Goal: Check status: Check status

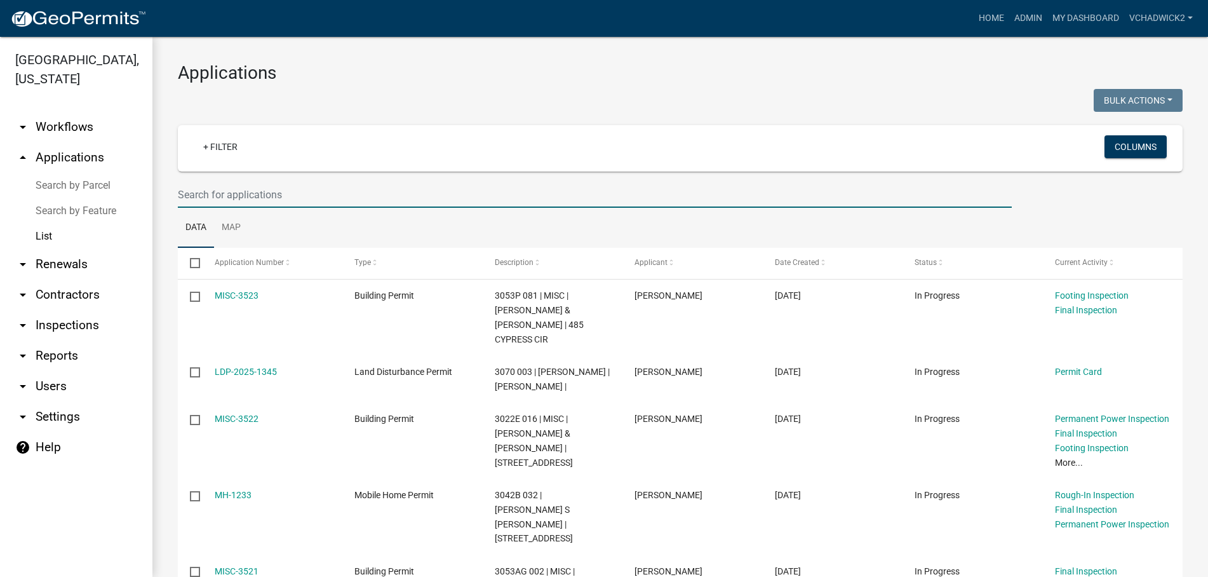
click at [217, 192] on input "text" at bounding box center [595, 195] width 834 height 26
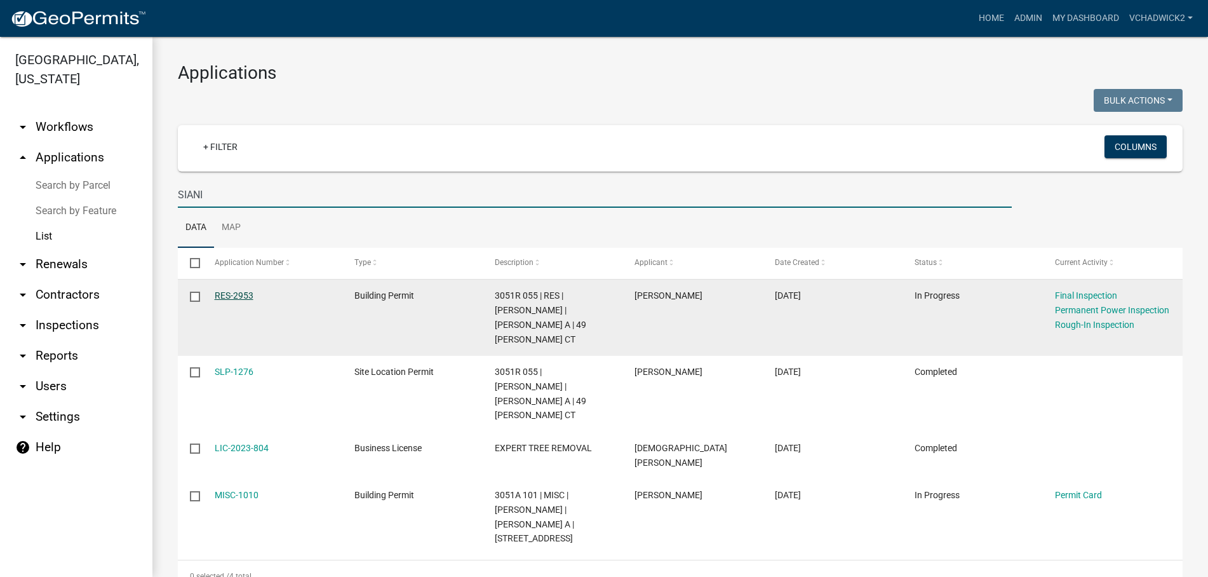
type input "SIANI"
click at [236, 295] on link "RES-2953" at bounding box center [234, 295] width 39 height 10
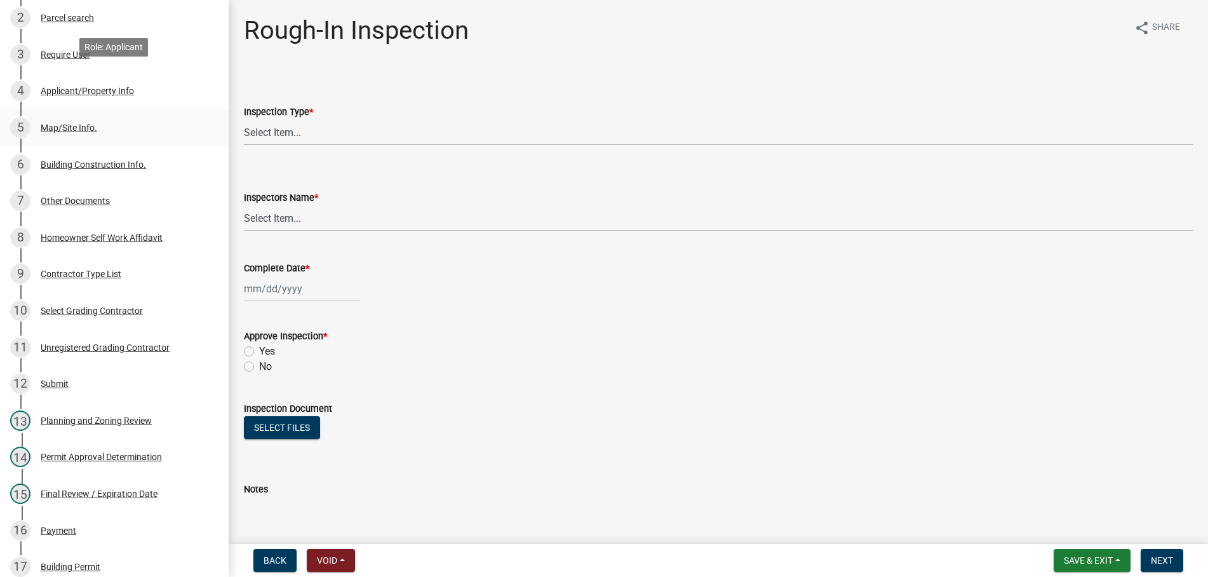
scroll to position [324, 0]
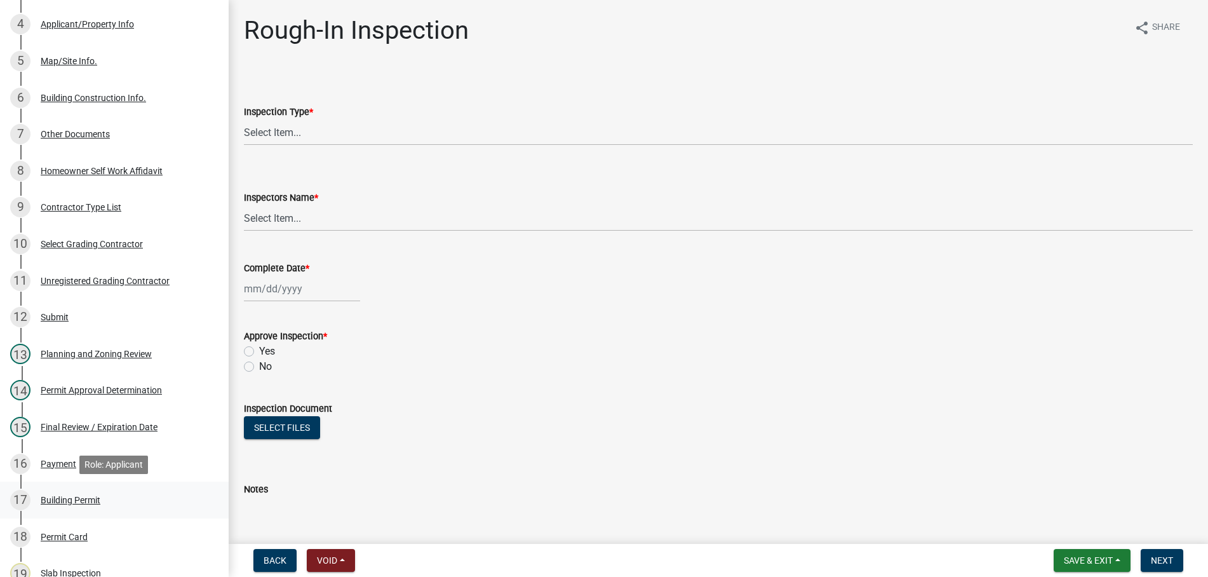
click at [76, 500] on div "Building Permit" at bounding box center [71, 499] width 60 height 9
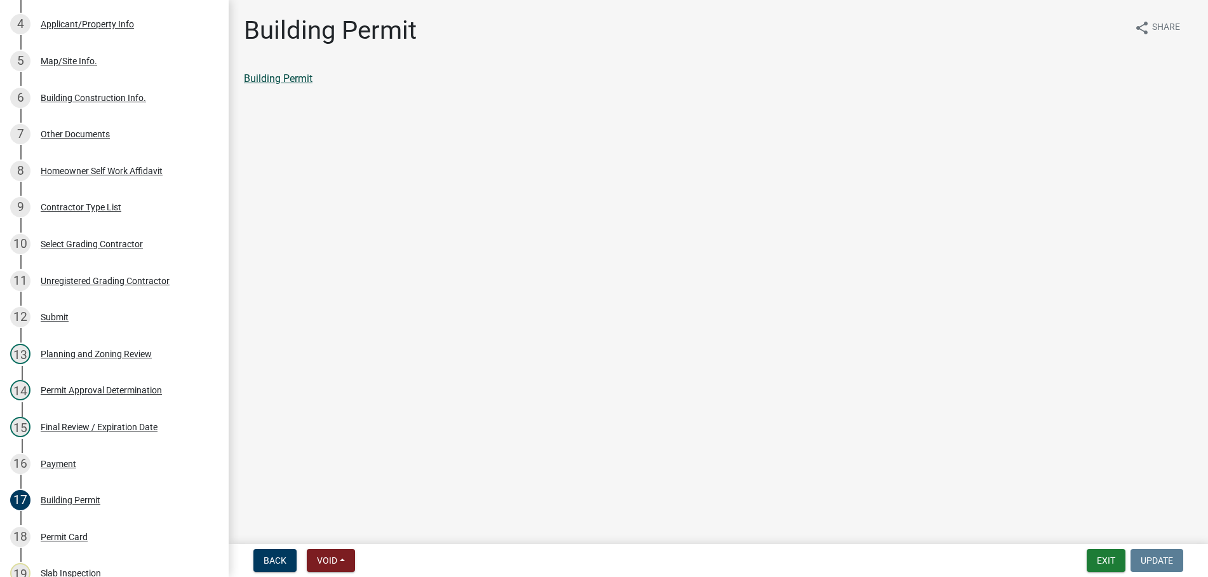
click at [289, 74] on link "Building Permit" at bounding box center [278, 78] width 69 height 12
click at [56, 351] on div "Planning and Zoning Review" at bounding box center [96, 353] width 111 height 9
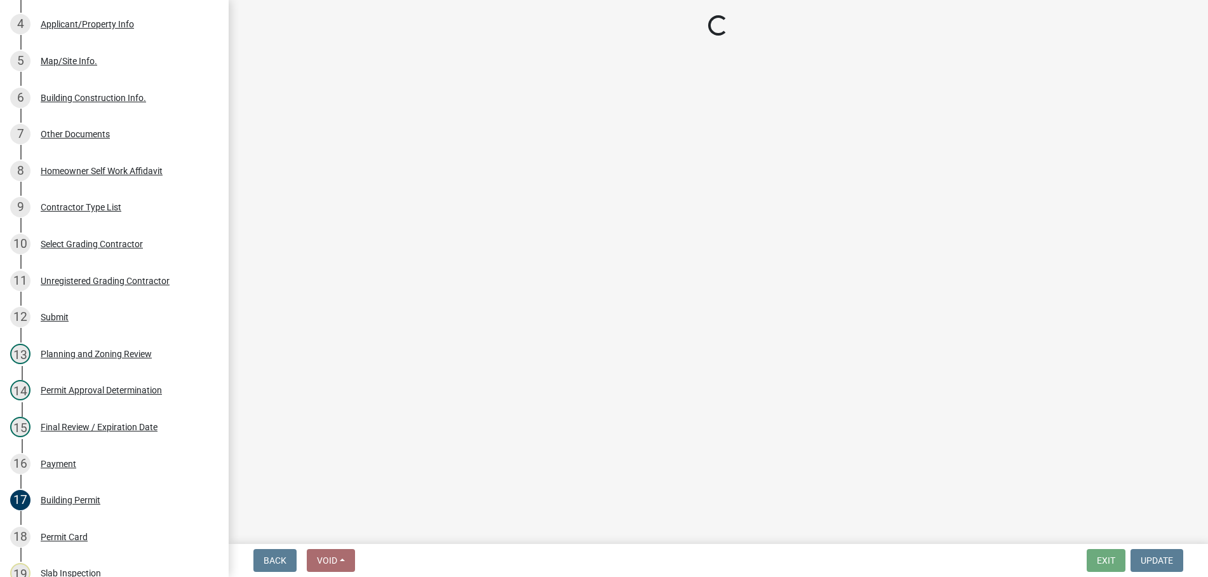
select select "b5c39336-92b9-49ce-a0a5-4e9e9babf743"
select select "f66b4cef-93c9-440c-84d8-a2c8d35cb7c1"
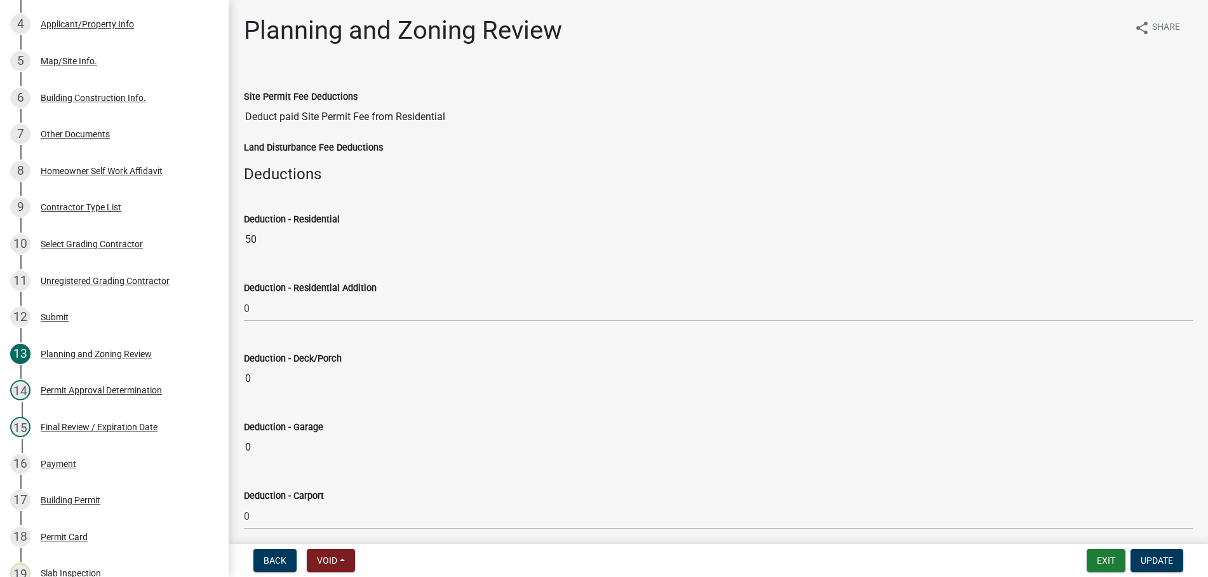
click at [259, 55] on div "Planning and Zoning Review" at bounding box center [403, 35] width 318 height 41
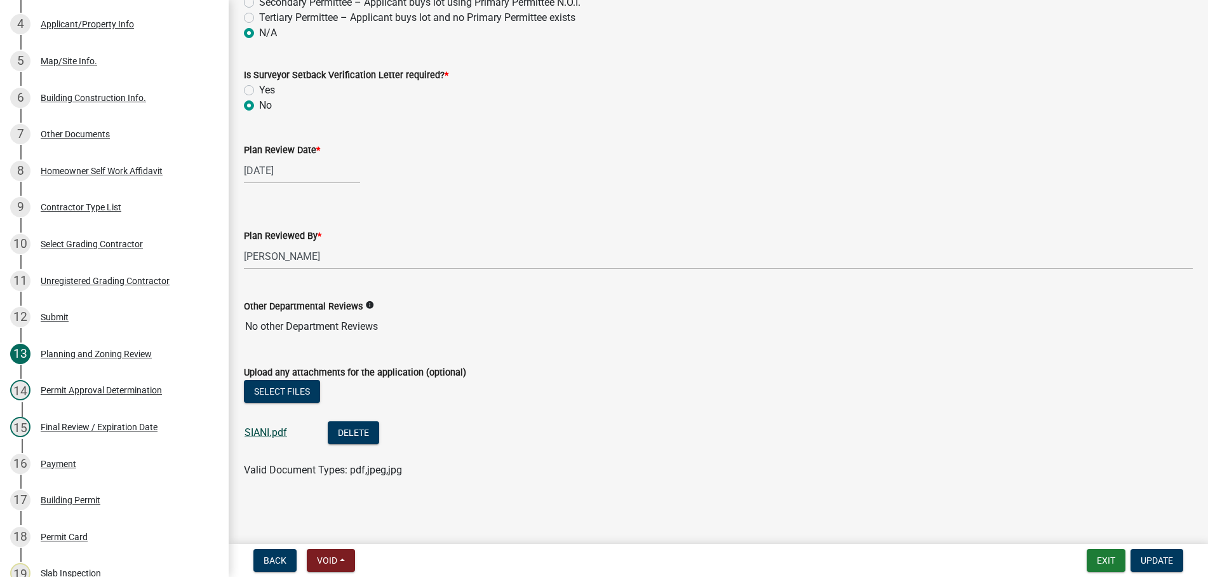
click at [269, 429] on link "SIANI.pdf" at bounding box center [265, 432] width 43 height 12
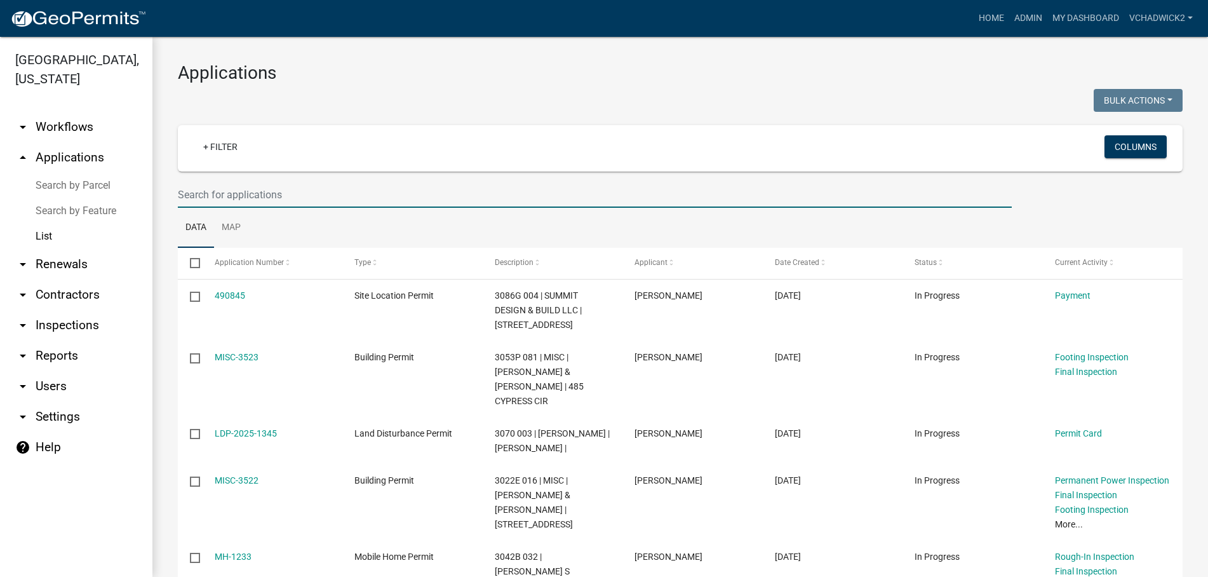
click at [245, 191] on input "text" at bounding box center [595, 195] width 834 height 26
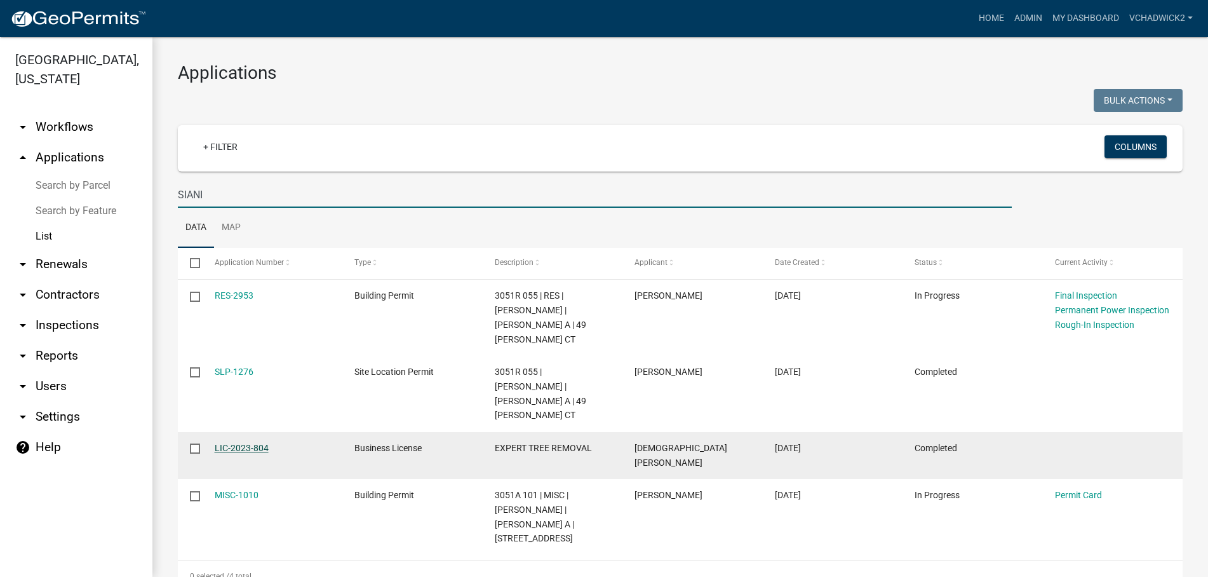
type input "SIANI"
click at [232, 443] on link "LIC-2023-804" at bounding box center [242, 448] width 54 height 10
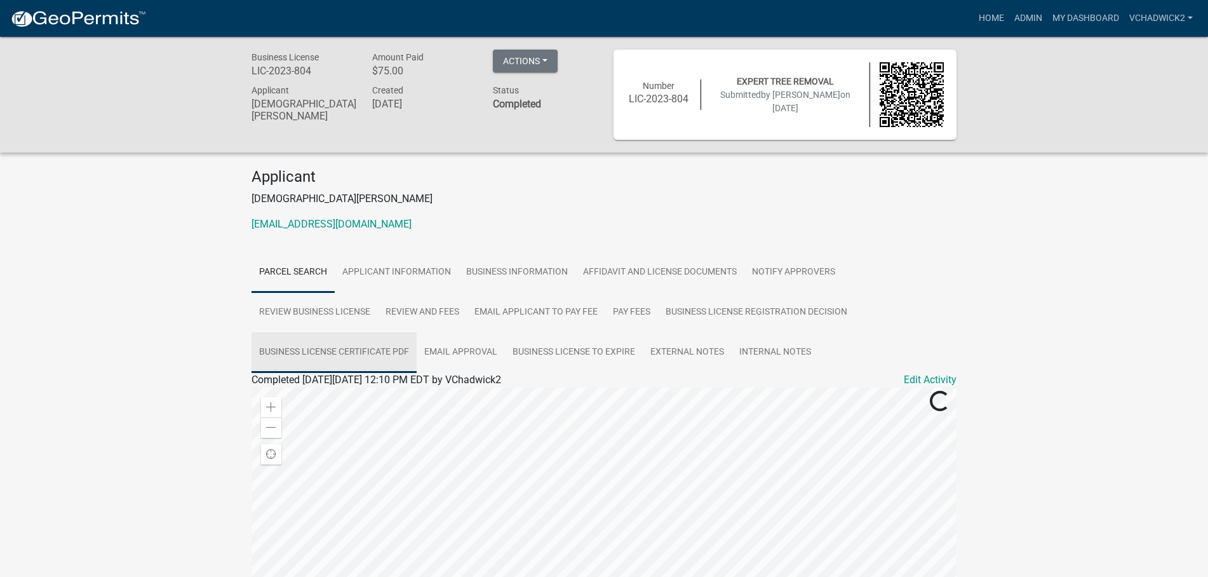
click at [380, 352] on link "Business License Certificate PDF" at bounding box center [333, 352] width 165 height 41
click at [349, 393] on link "Business License Certificate PDF" at bounding box center [324, 395] width 147 height 12
click at [998, 18] on link "Home" at bounding box center [992, 18] width 36 height 24
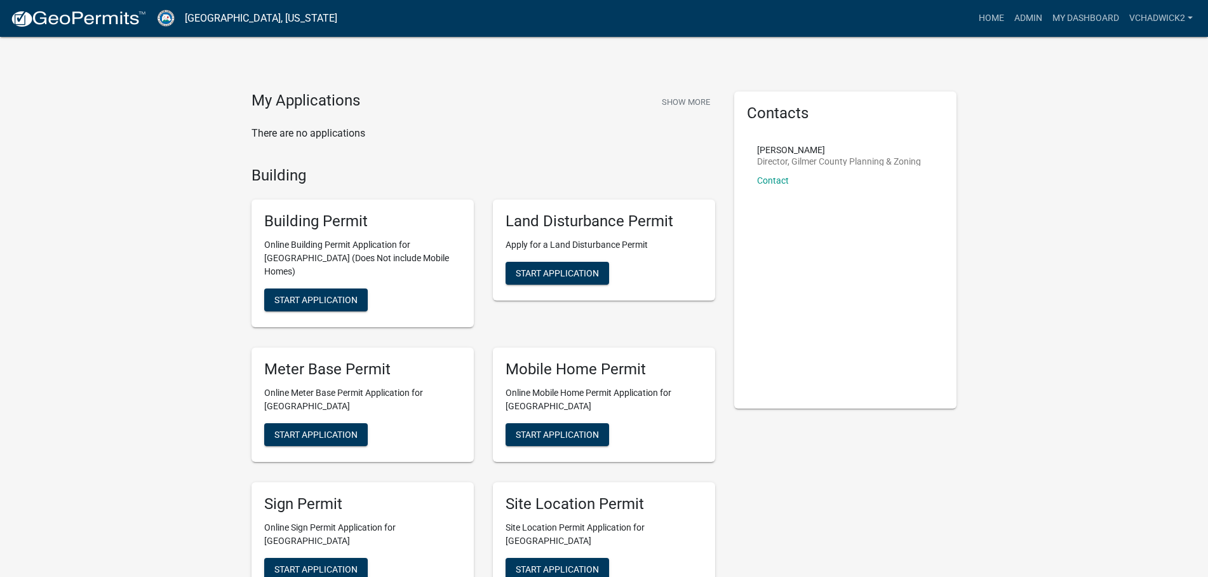
scroll to position [259, 0]
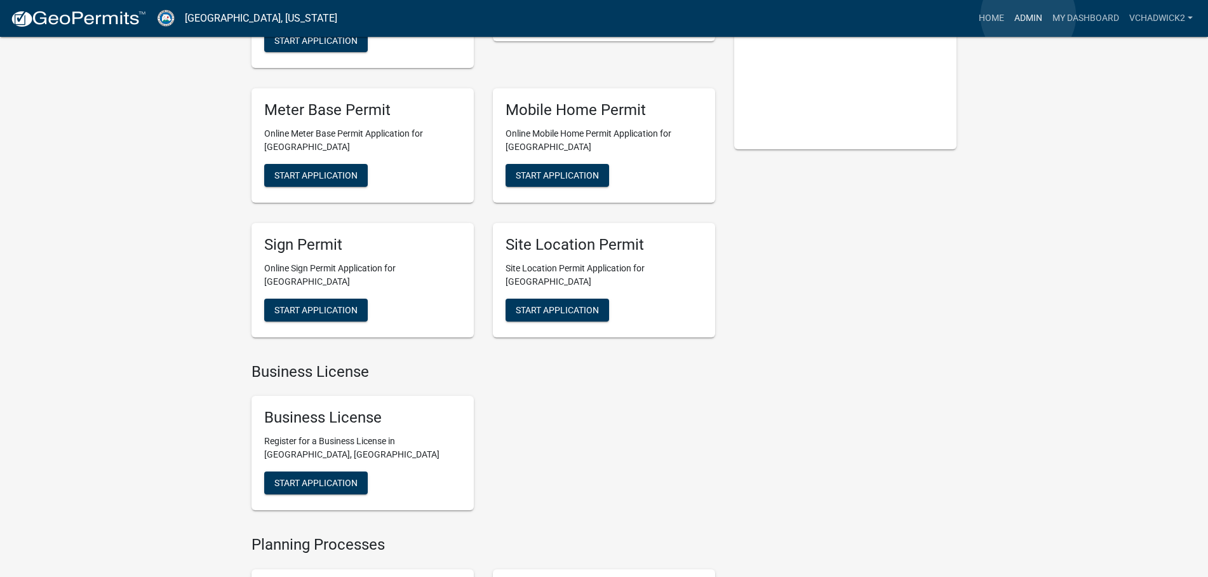
click at [1028, 16] on link "Admin" at bounding box center [1028, 18] width 38 height 24
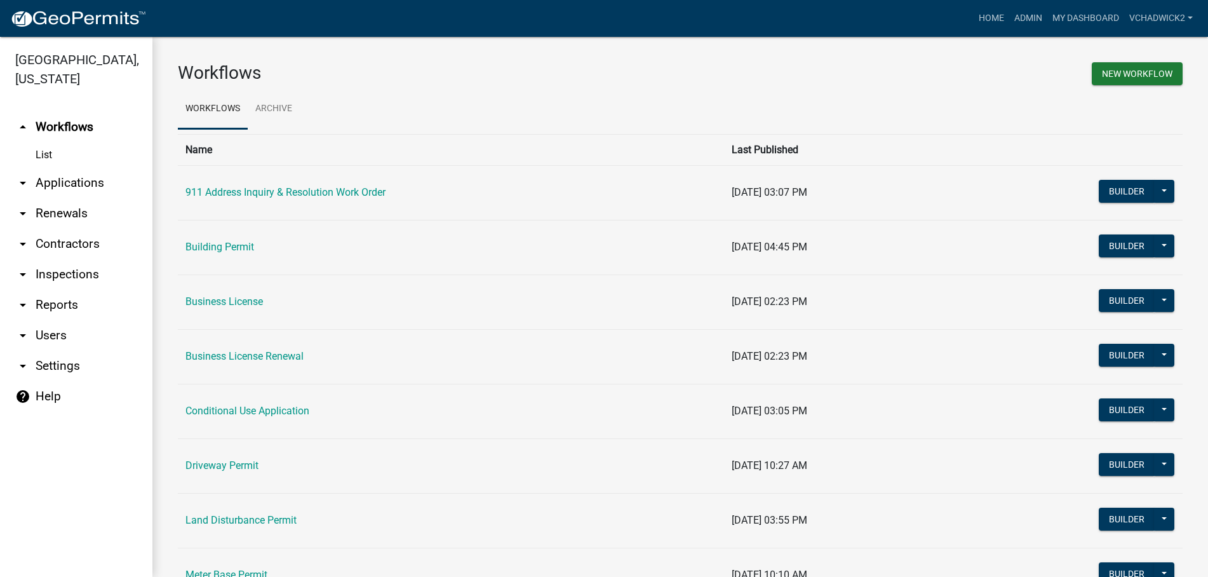
click at [68, 182] on link "arrow_drop_down Applications" at bounding box center [76, 183] width 152 height 30
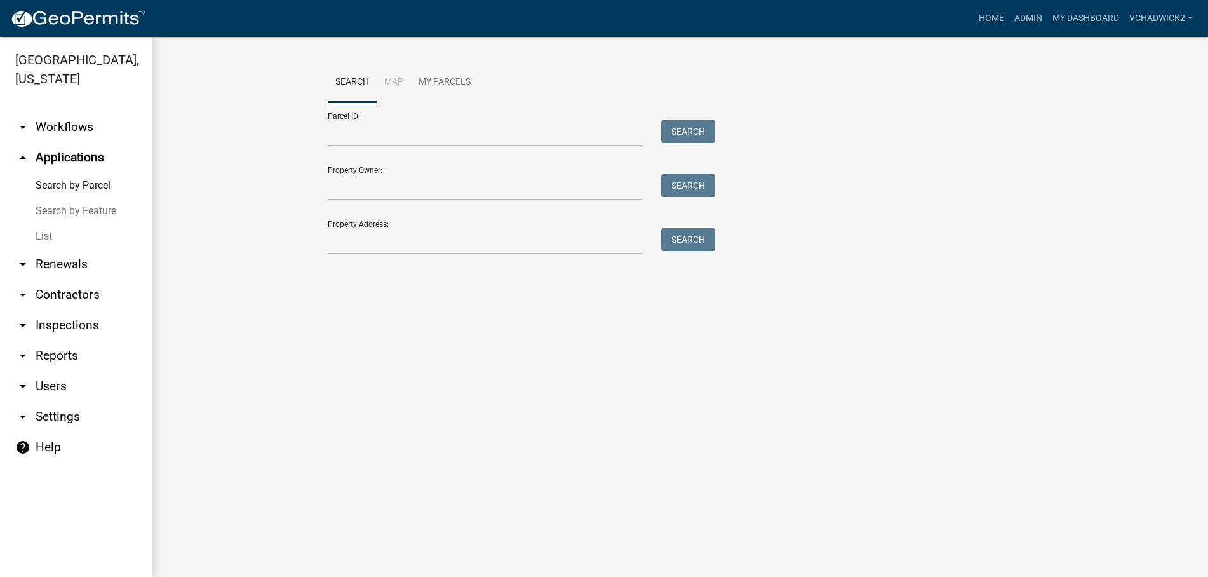
click at [36, 230] on link "List" at bounding box center [76, 236] width 152 height 25
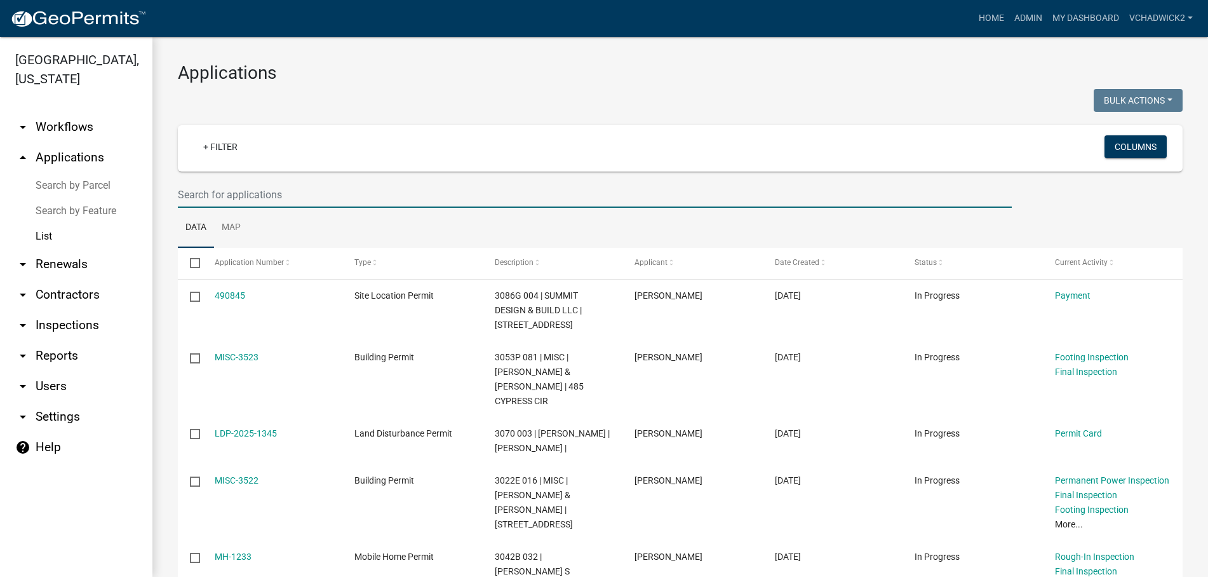
click at [539, 188] on input "text" at bounding box center [595, 195] width 834 height 26
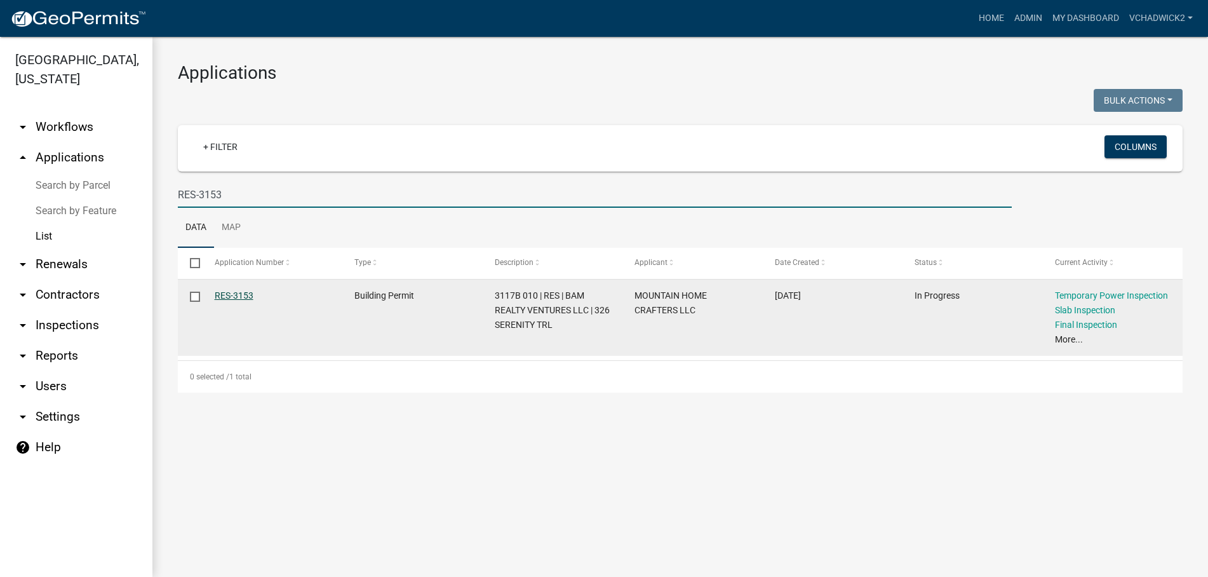
type input "RES-3153"
click at [235, 293] on link "RES-3153" at bounding box center [234, 295] width 39 height 10
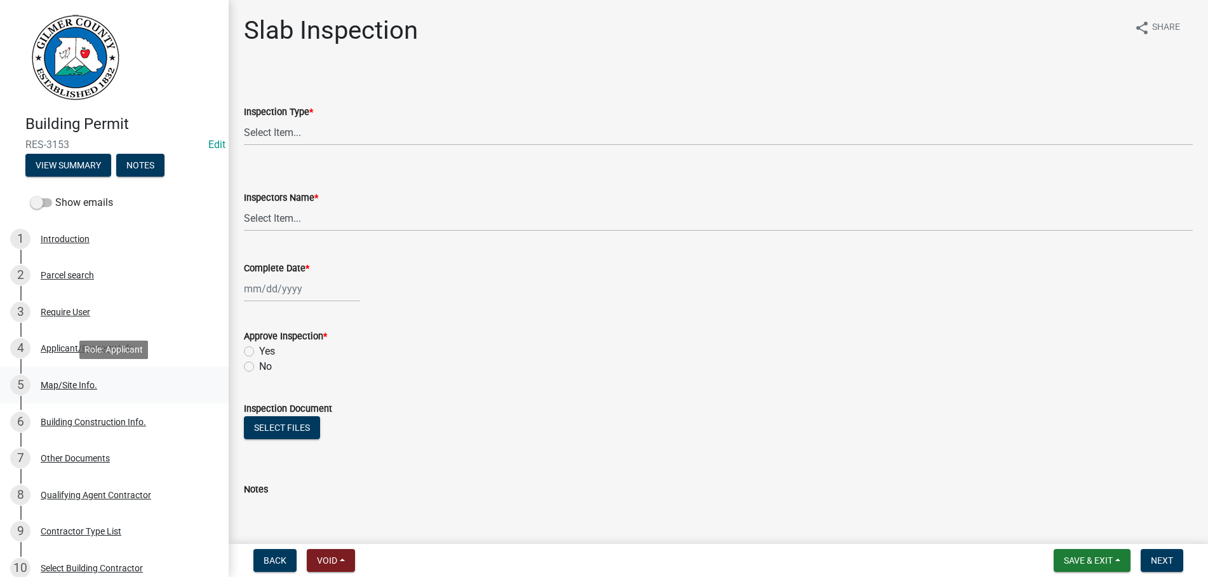
click at [59, 378] on div "5 Map/Site Info." at bounding box center [109, 385] width 198 height 20
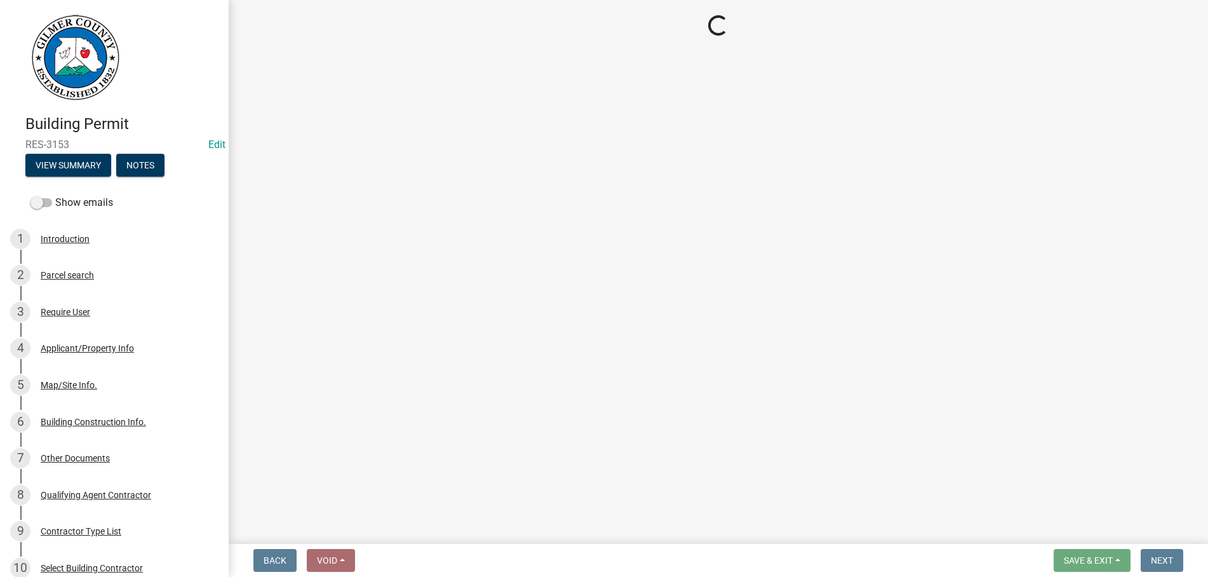
select select "62c63567-e851-4fc7-b9ef-e3759a22bff8"
select select "92a37e23-3b7d-408e-b3c7-0afbe39b0942"
select select "c9feaa94-b03b-4165-97cf-90fdf63947c5"
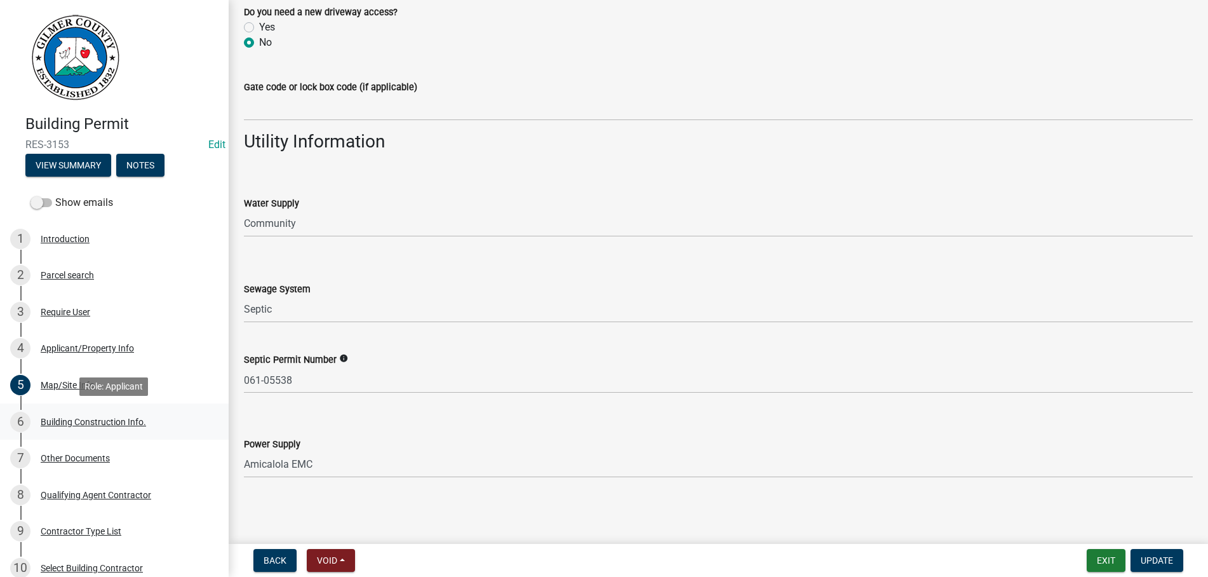
scroll to position [324, 0]
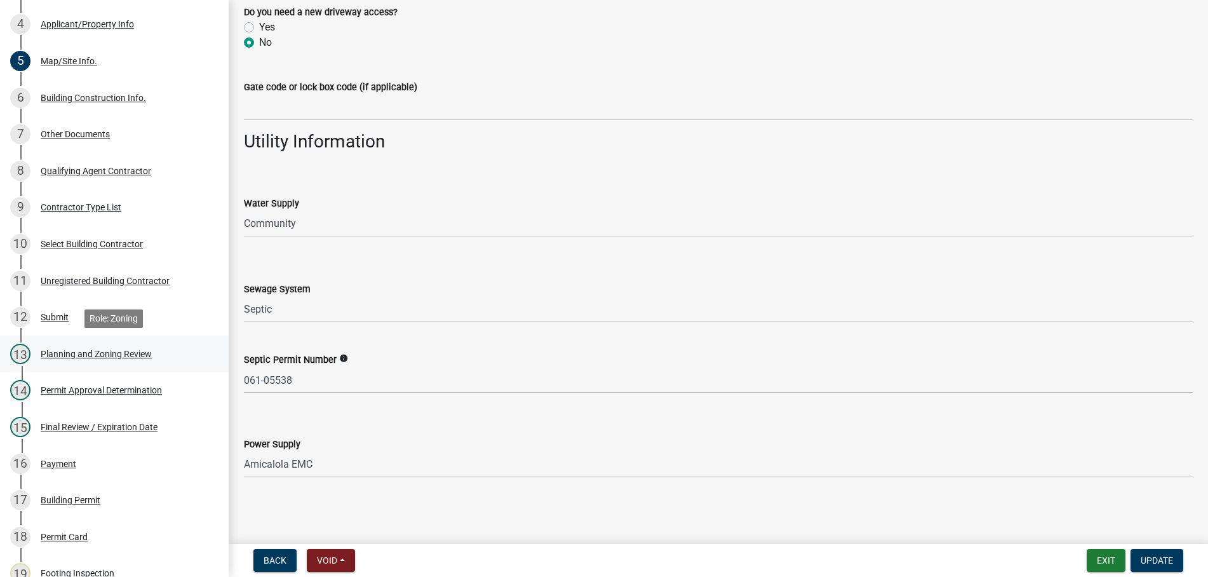
click at [67, 356] on div "Planning and Zoning Review" at bounding box center [96, 353] width 111 height 9
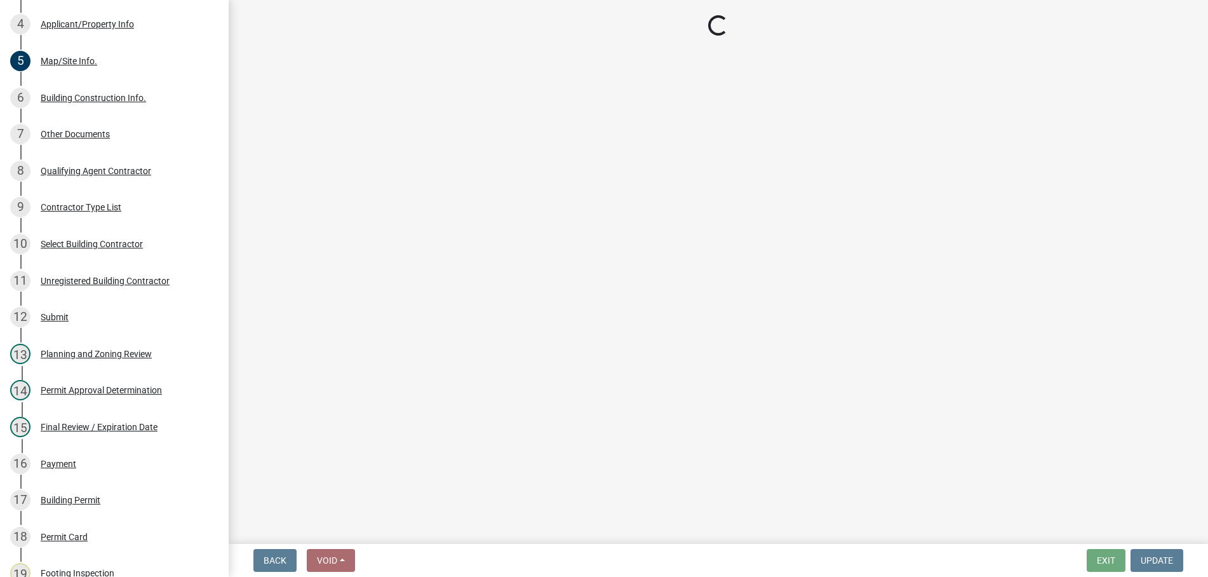
select select "b5c39336-92b9-49ce-a0a5-4e9e9babf743"
select select "5ce200eb-feb1-496b-8127-7891293955f5"
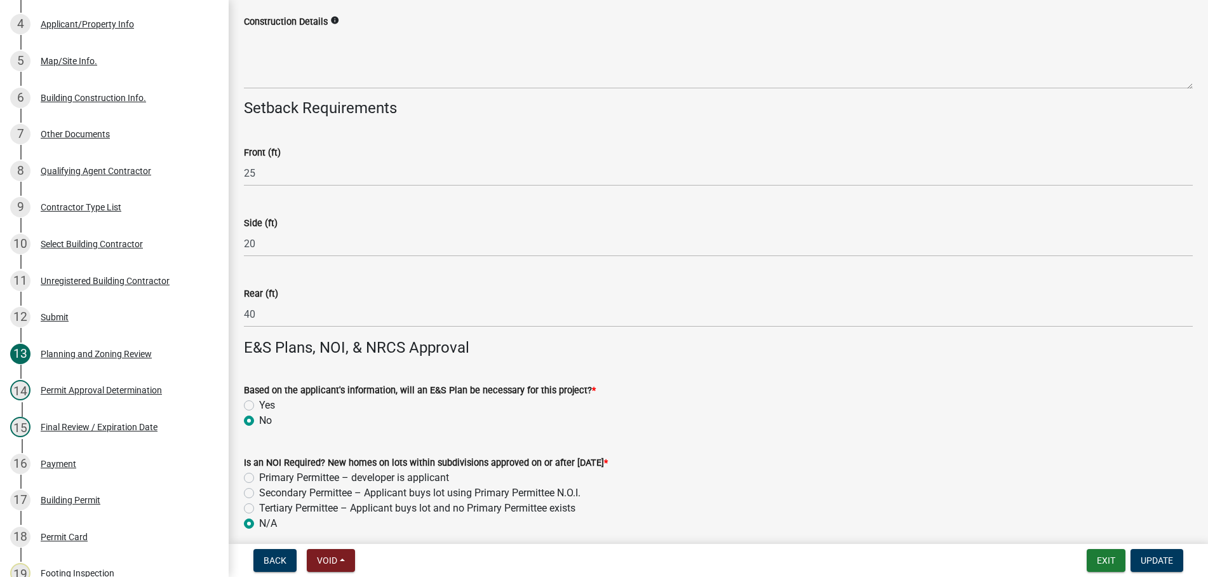
scroll to position [2740, 0]
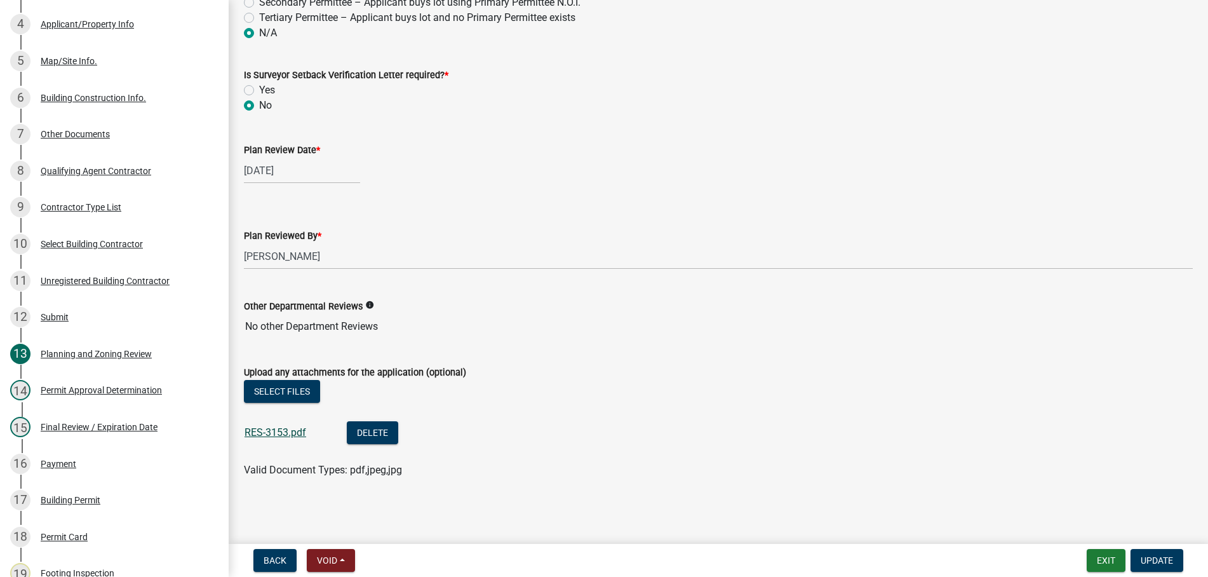
click at [276, 427] on link "RES-3153.pdf" at bounding box center [275, 432] width 62 height 12
click at [1101, 560] on button "Exit" at bounding box center [1106, 560] width 39 height 23
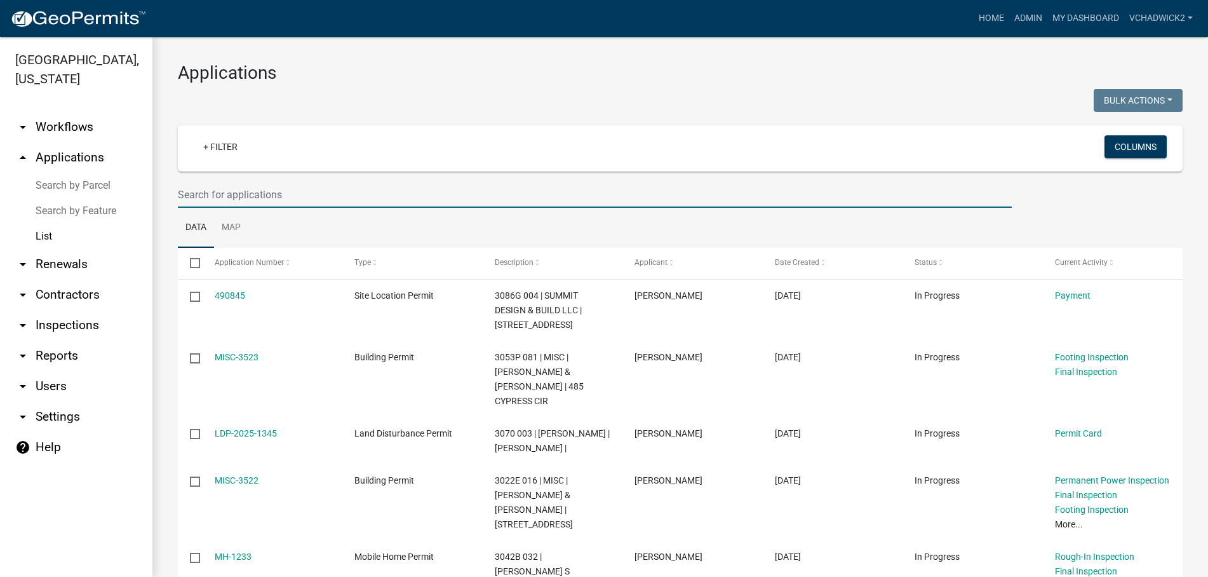
click at [405, 184] on input "text" at bounding box center [595, 195] width 834 height 26
